Goal: Task Accomplishment & Management: Use online tool/utility

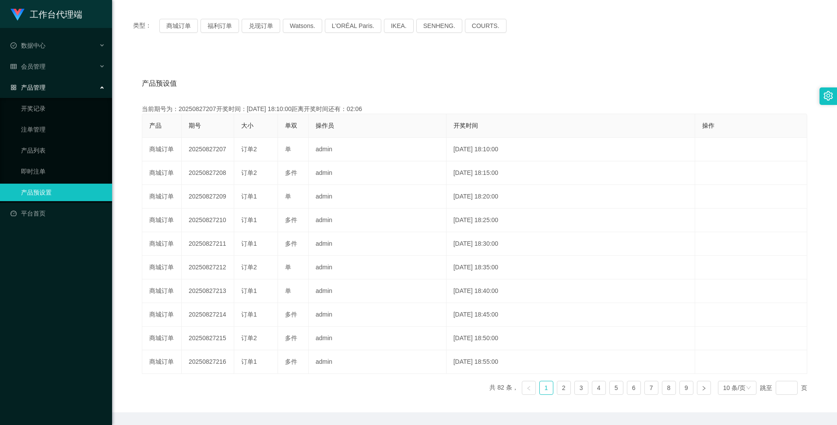
scroll to position [88, 0]
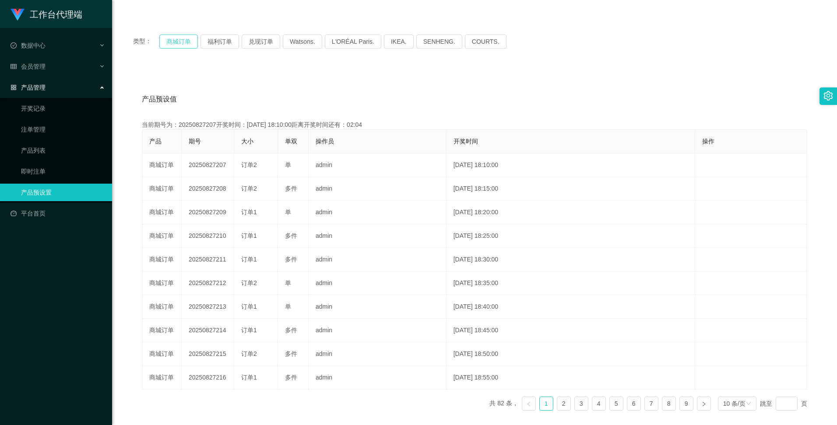
click at [177, 42] on button "商城订单" at bounding box center [178, 42] width 39 height 14
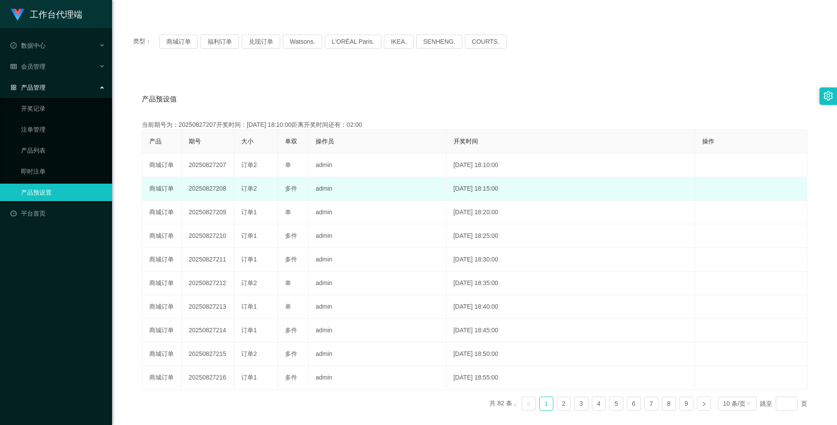
click at [197, 189] on td "20250827208" at bounding box center [208, 189] width 53 height 24
copy td "20250827208"
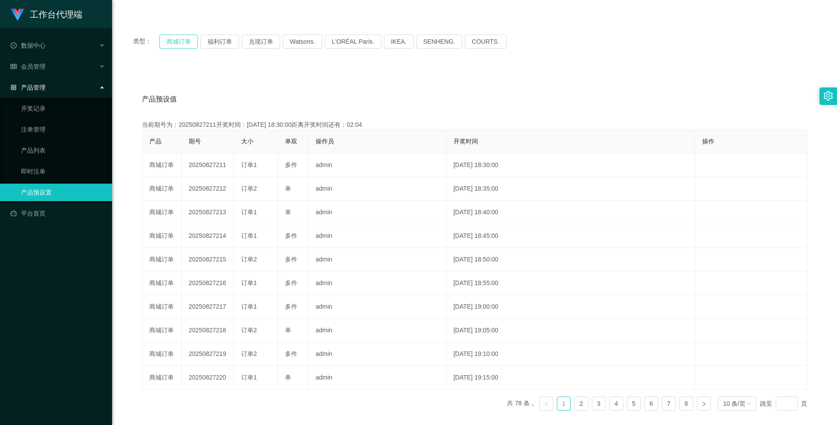
click at [179, 45] on button "商城订单" at bounding box center [178, 42] width 39 height 14
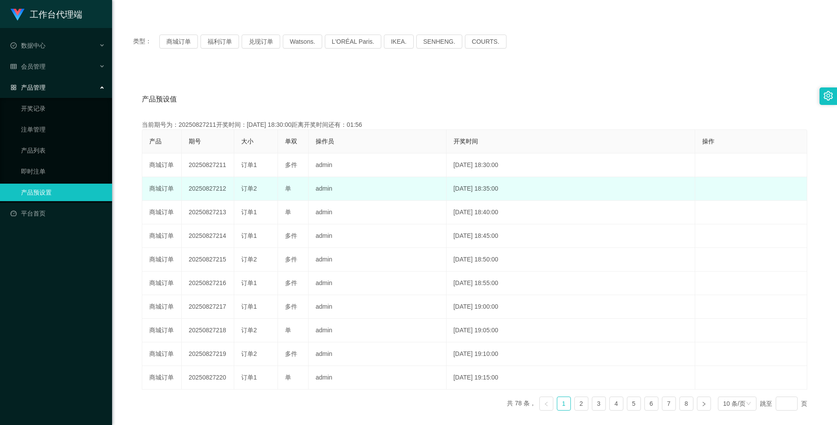
click at [206, 189] on td "20250827212" at bounding box center [208, 189] width 53 height 24
copy td "20250827212"
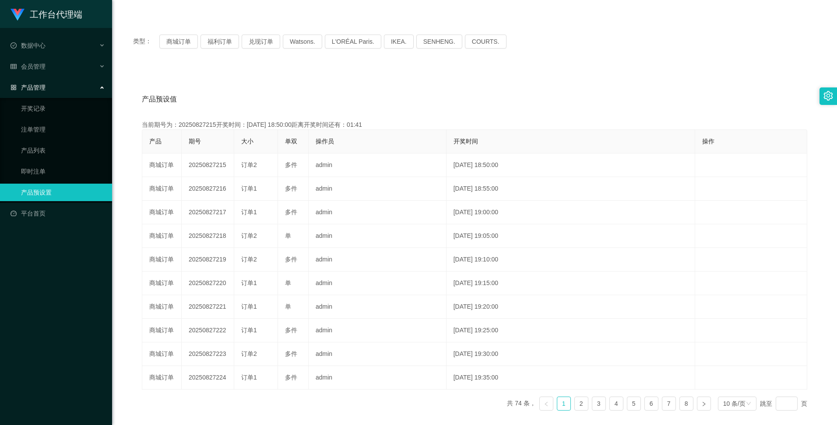
scroll to position [0, 0]
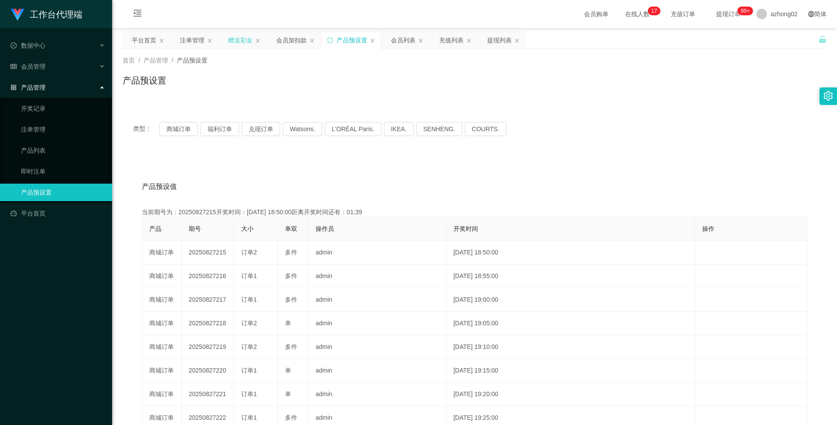
click at [228, 37] on div "赠送彩金" at bounding box center [242, 40] width 46 height 17
click at [248, 40] on div "赠送彩金" at bounding box center [240, 40] width 25 height 17
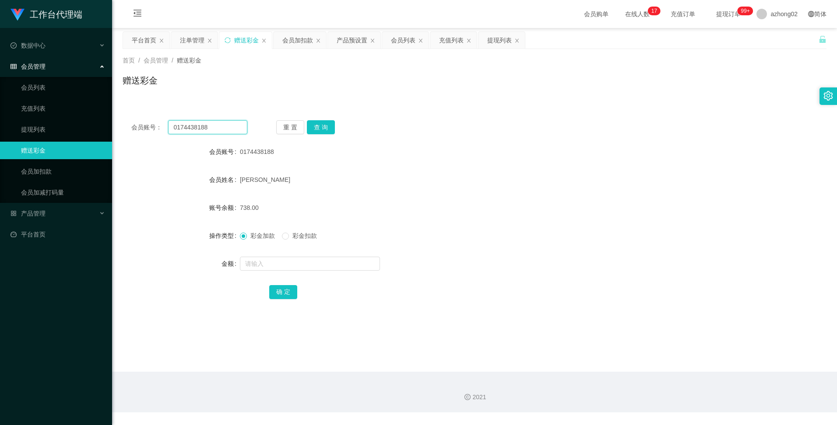
drag, startPoint x: 226, startPoint y: 128, endPoint x: 141, endPoint y: 120, distance: 85.2
click at [141, 119] on div "会员账号： 0174438188 重 置 查 询 会员账号 0174438188 会员姓名 [PERSON_NAME] HANG 账号余额 738.00 操作…" at bounding box center [475, 216] width 704 height 208
paste input "chinkimchung"
type input "chinkimchung"
click at [323, 127] on button "查 询" at bounding box center [321, 127] width 28 height 14
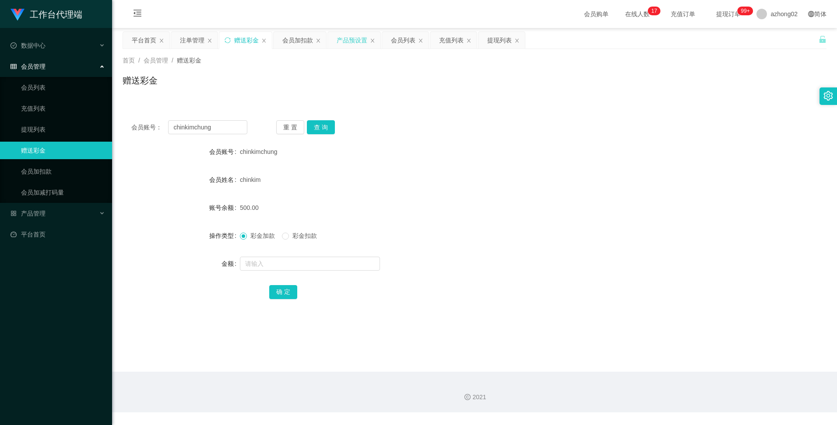
click at [351, 42] on div "产品预设置" at bounding box center [352, 40] width 31 height 17
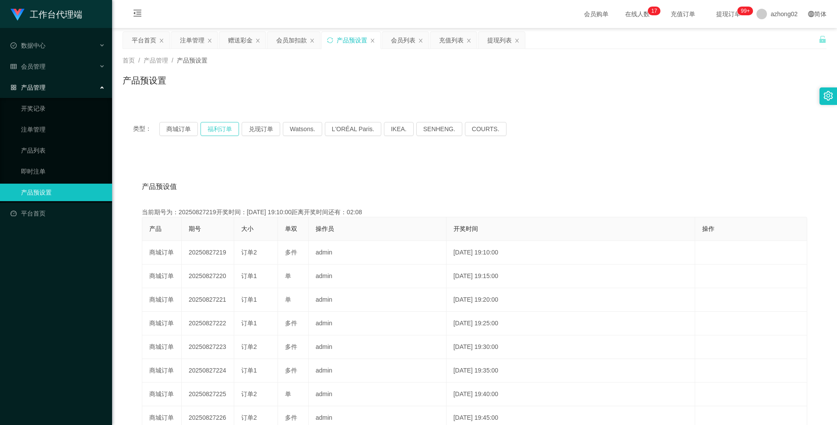
click at [221, 130] on button "福利订单" at bounding box center [219, 129] width 39 height 14
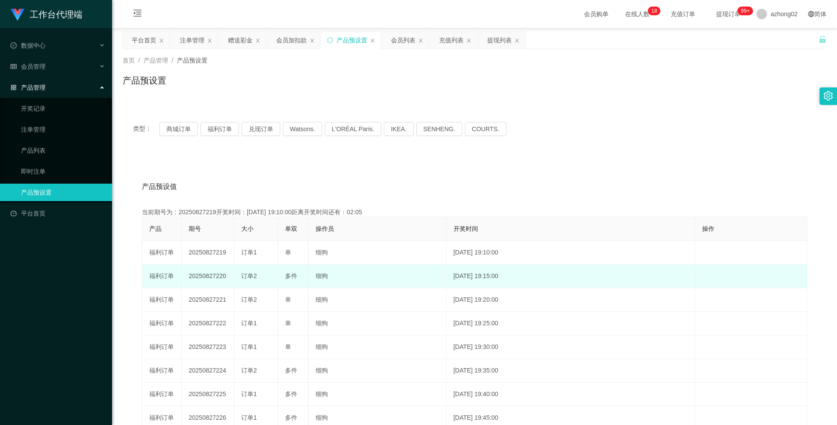
click at [202, 278] on td "20250827220" at bounding box center [208, 277] width 53 height 24
copy td "20250827220"
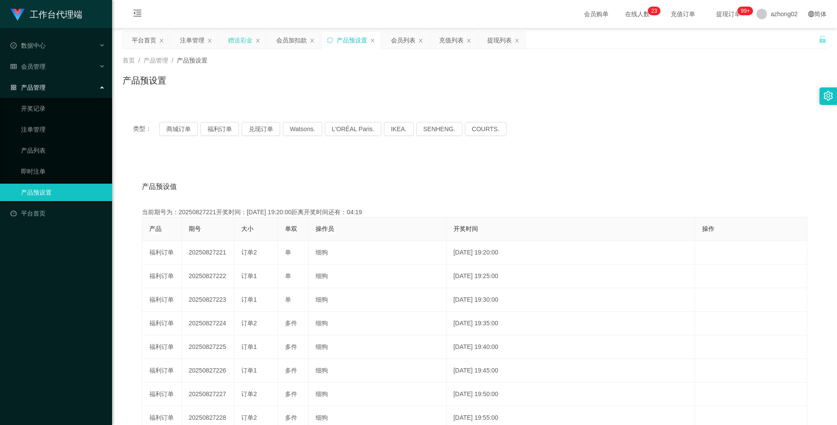
click at [241, 41] on div "赠送彩金" at bounding box center [240, 40] width 25 height 17
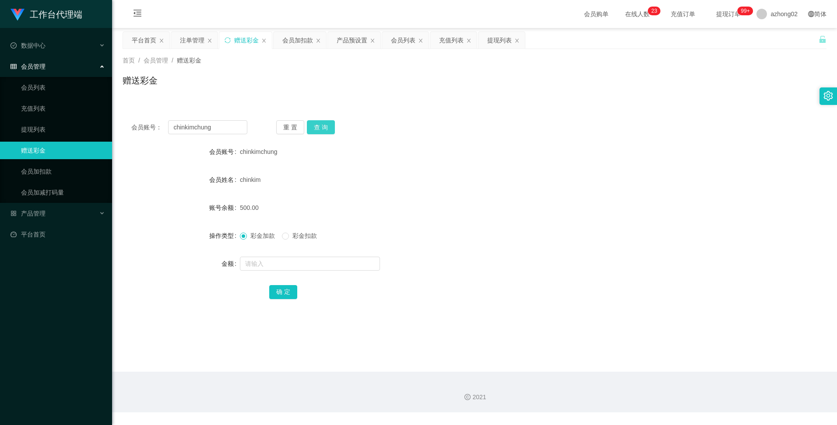
click at [327, 129] on button "查 询" at bounding box center [321, 127] width 28 height 14
click at [322, 121] on button "查 询" at bounding box center [321, 127] width 28 height 14
click at [322, 127] on button "查 询" at bounding box center [321, 127] width 28 height 14
drag, startPoint x: 221, startPoint y: 131, endPoint x: 167, endPoint y: 125, distance: 54.2
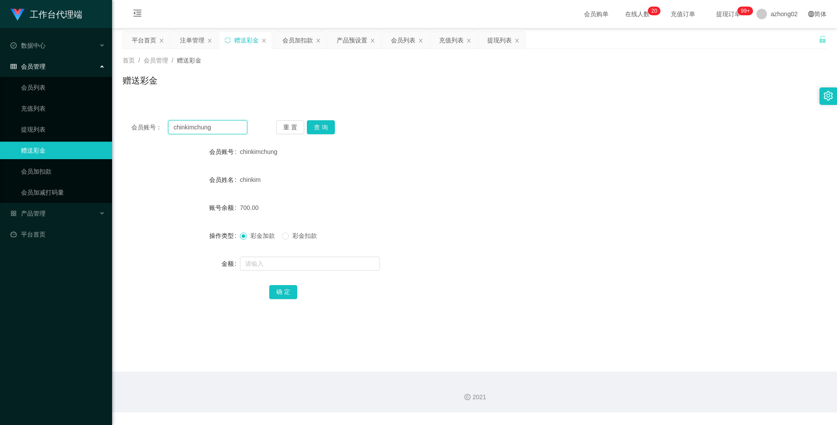
click at [167, 125] on div "会员账号： chinkimchung" at bounding box center [189, 127] width 116 height 14
